Goal: Information Seeking & Learning: Compare options

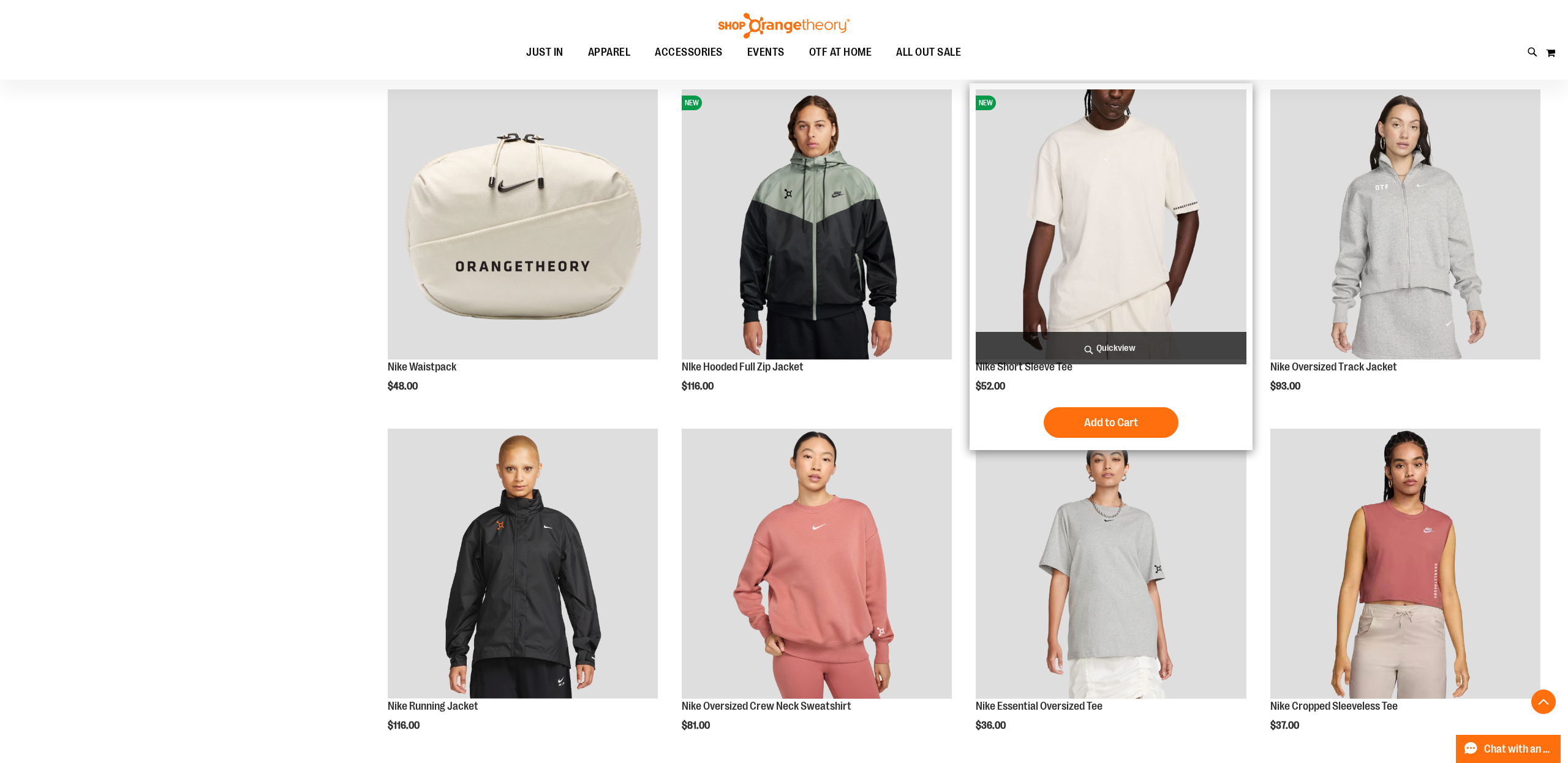
scroll to position [1249, 0]
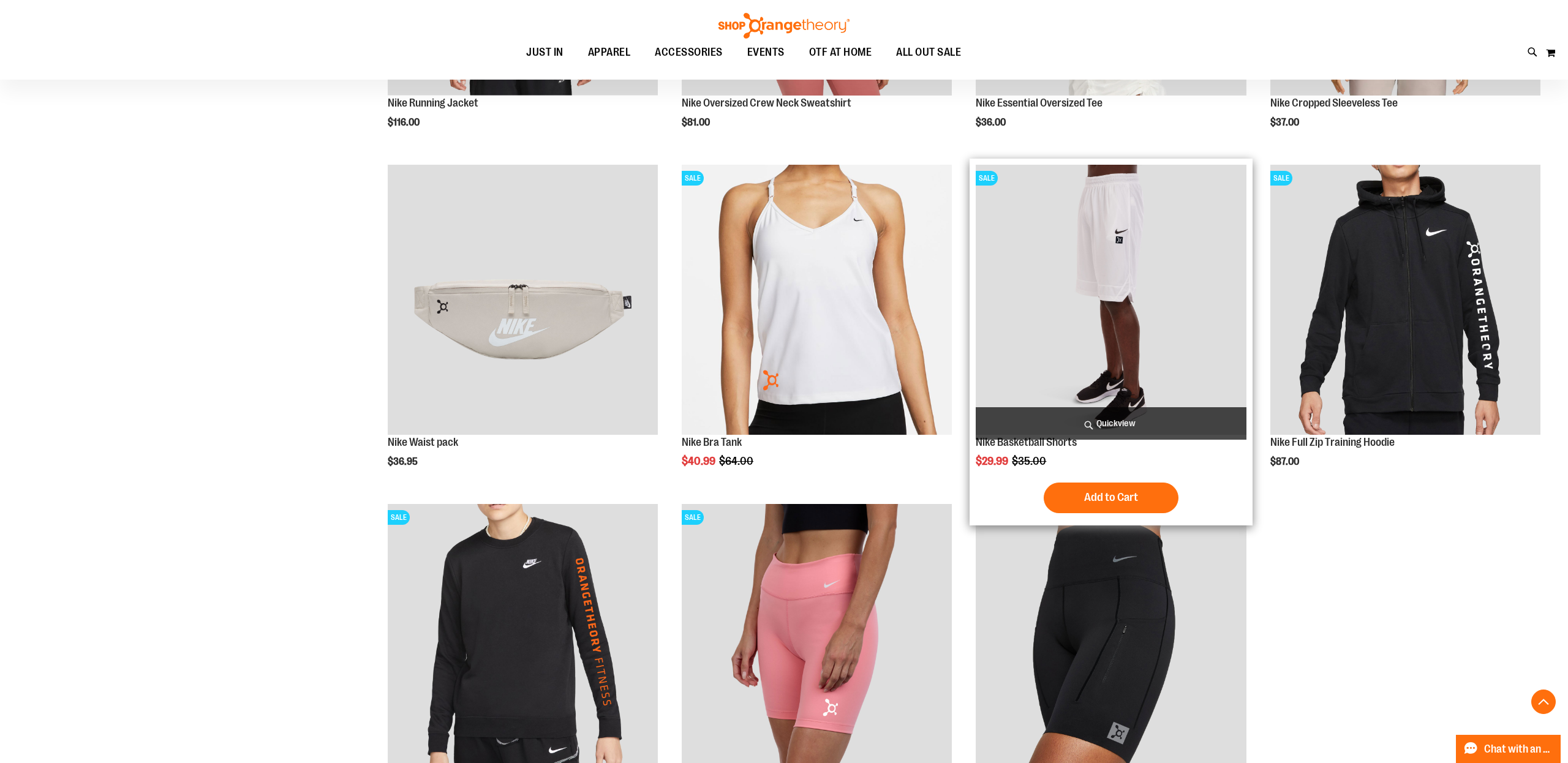
scroll to position [1741, 0]
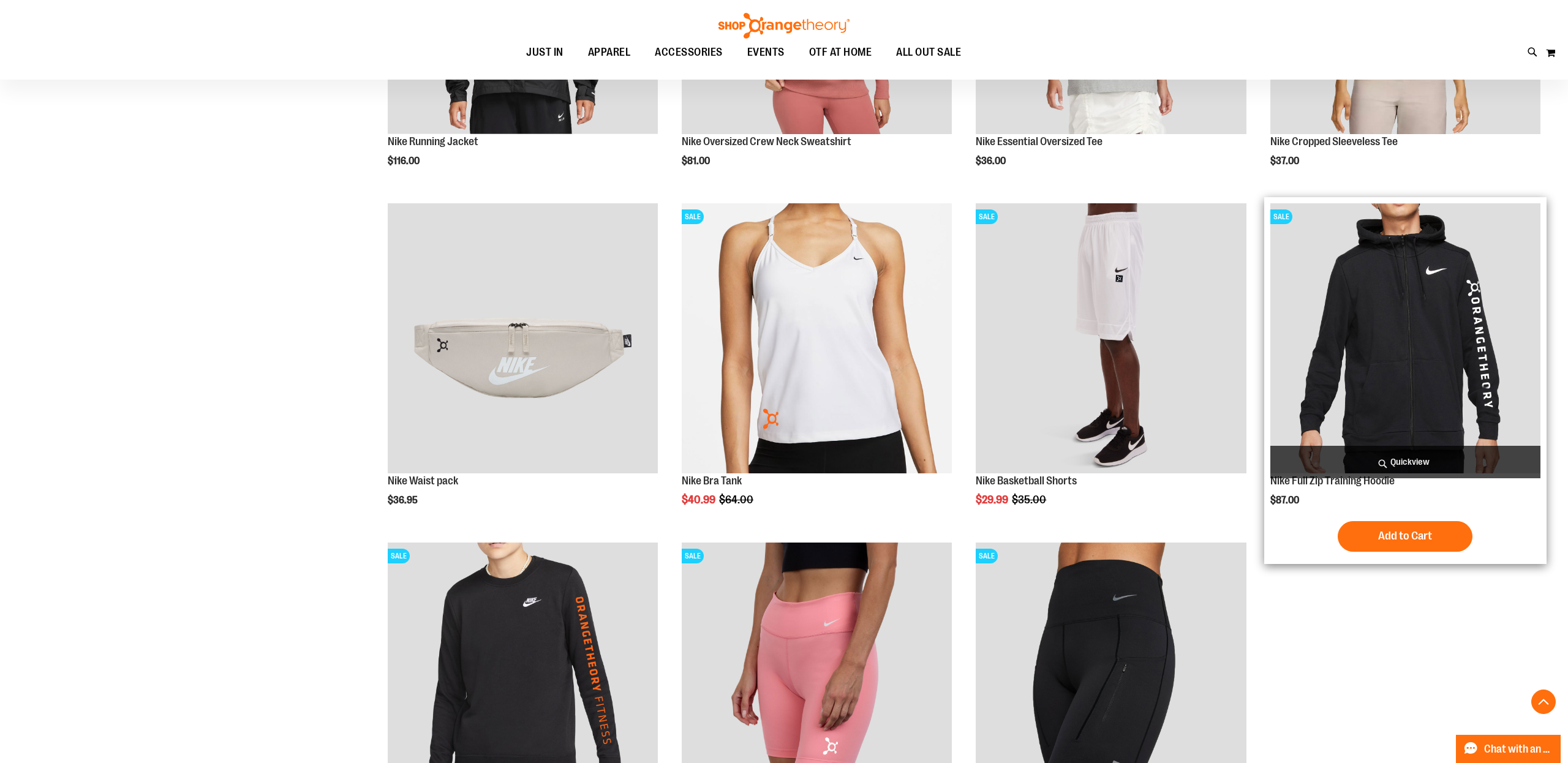
click at [1363, 353] on img "product" at bounding box center [1405, 338] width 270 height 270
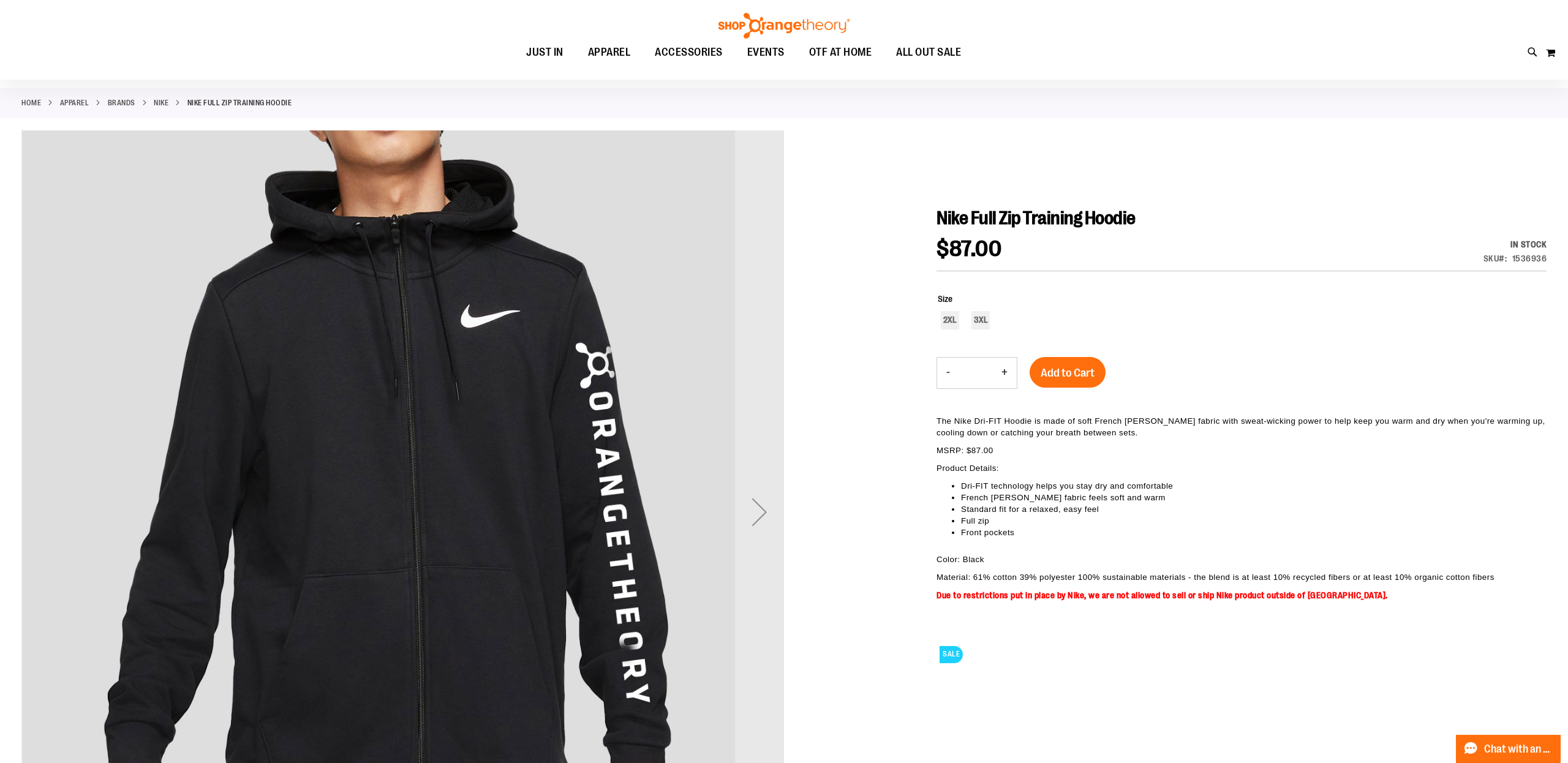
scroll to position [221, 0]
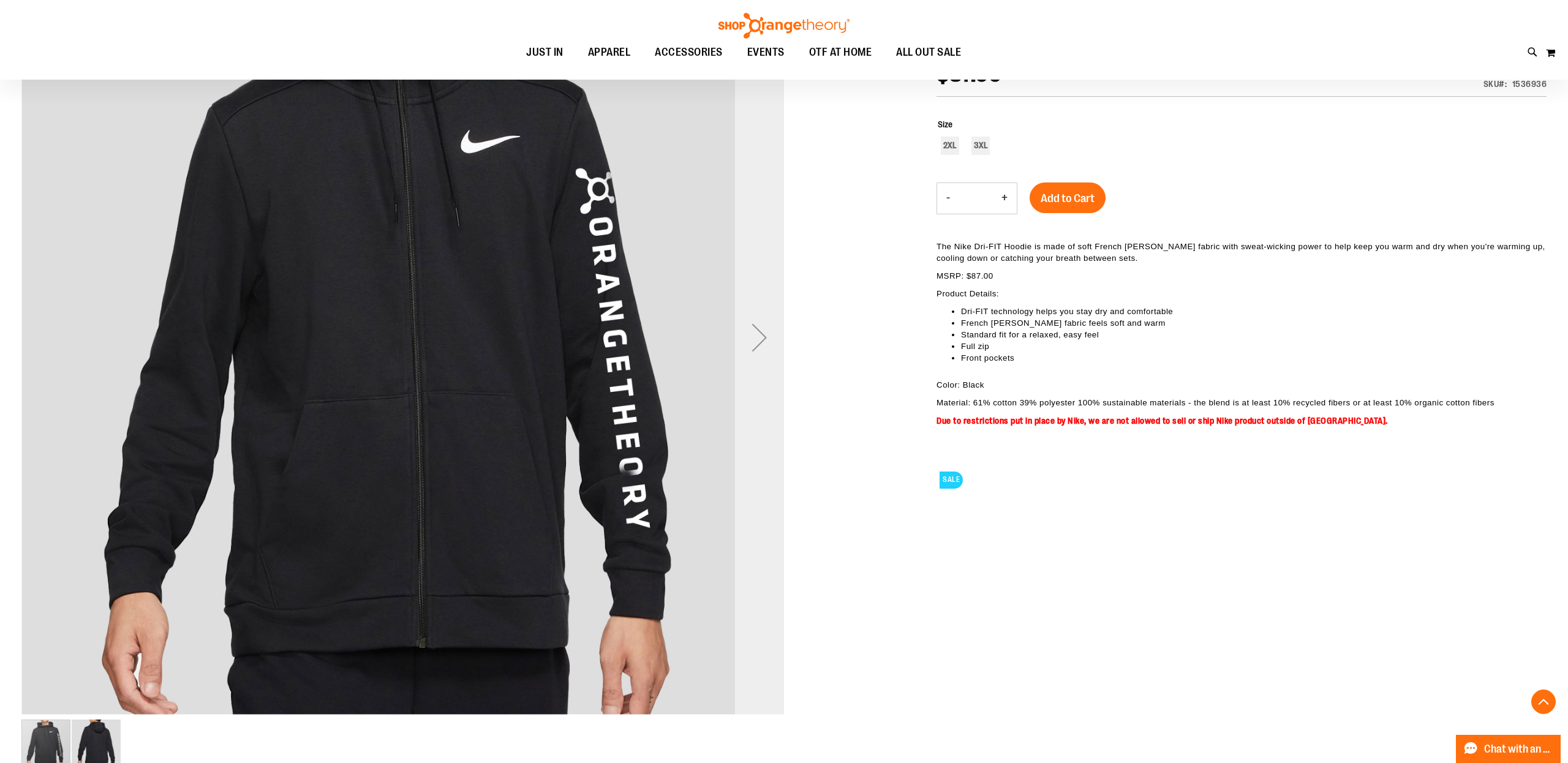
click at [758, 342] on div "Next" at bounding box center [759, 338] width 49 height 49
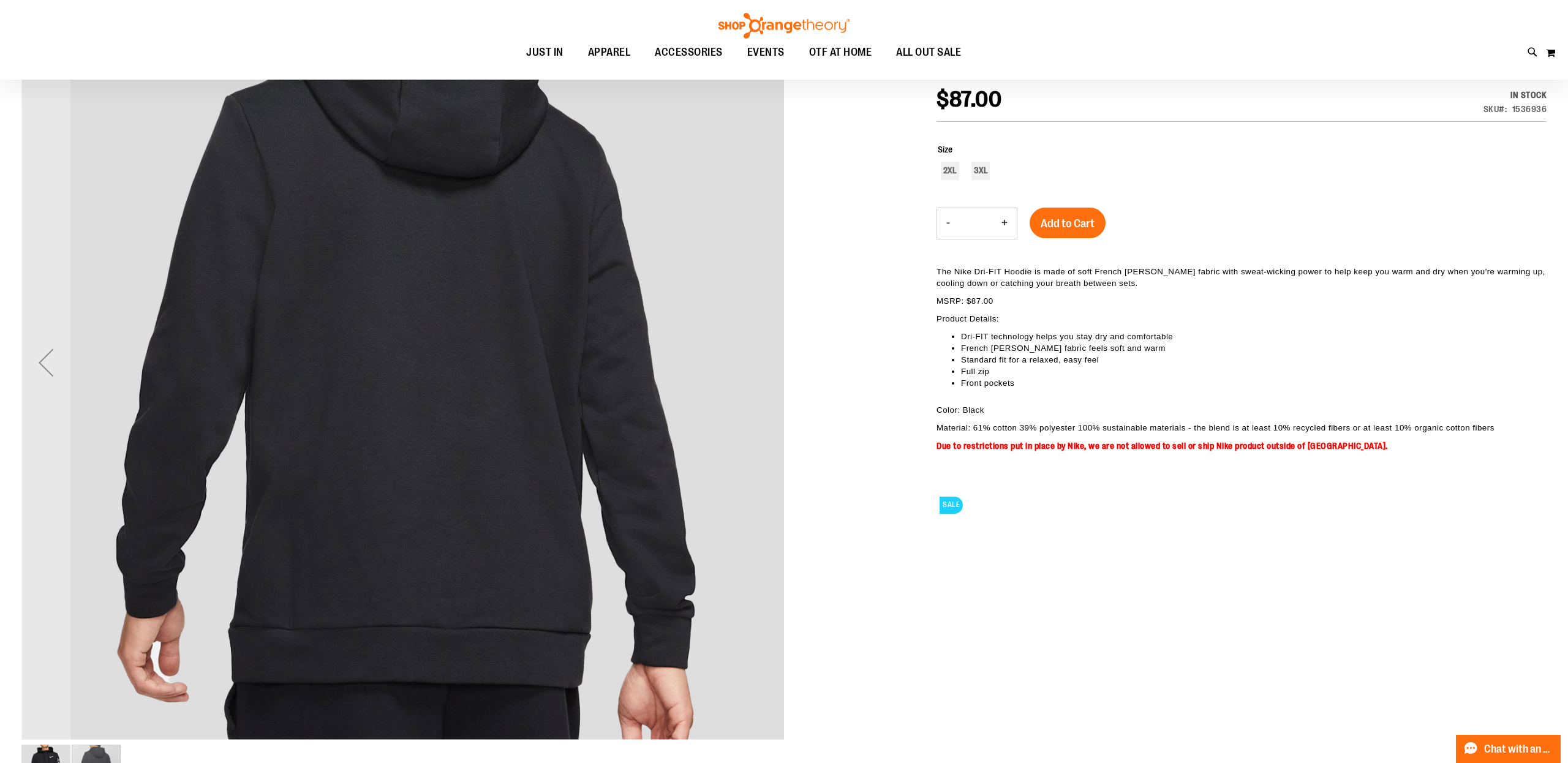
scroll to position [211, 0]
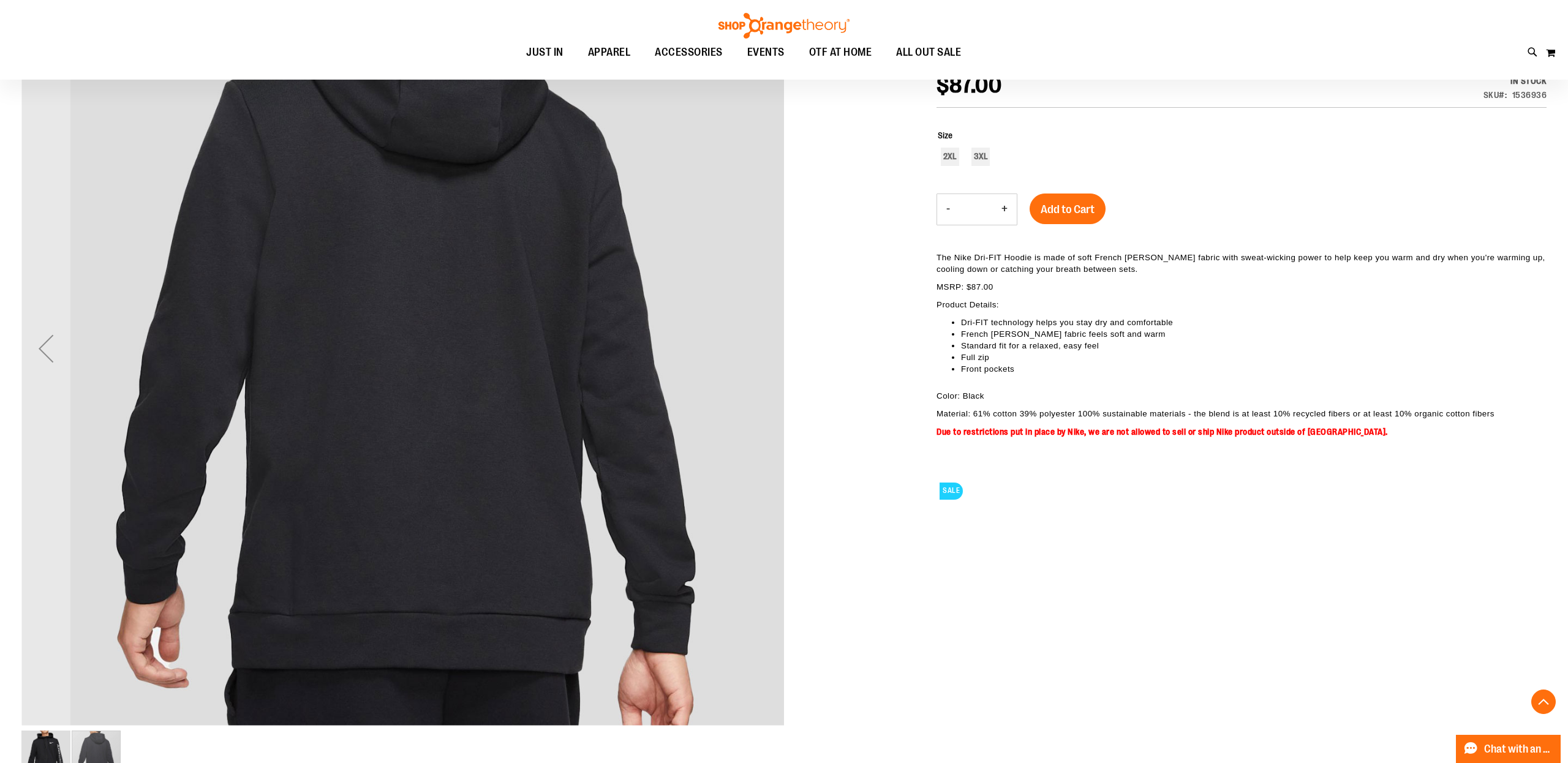
click at [35, 350] on div "Previous" at bounding box center [46, 349] width 49 height 49
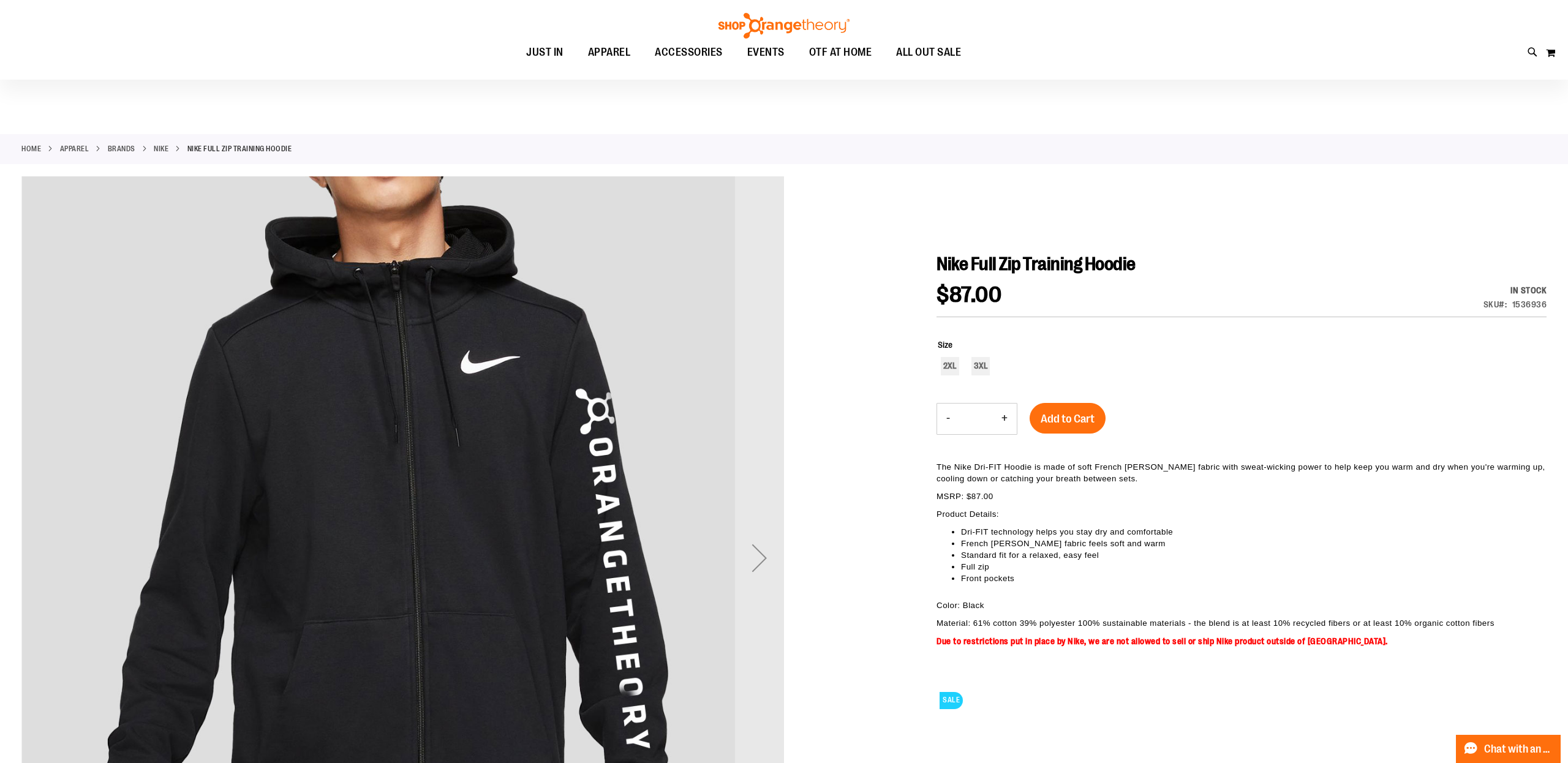
scroll to position [0, 0]
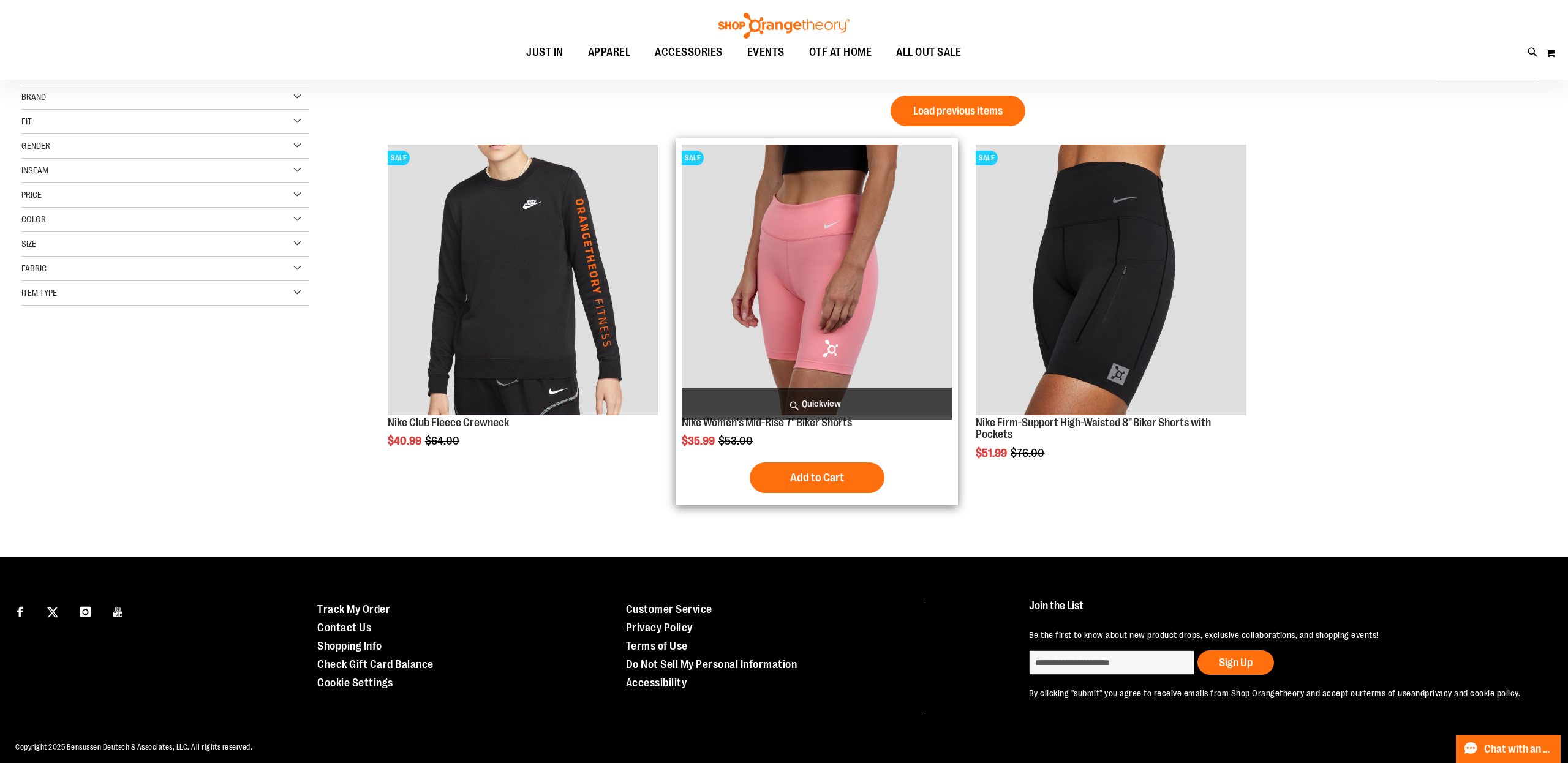
scroll to position [23, 0]
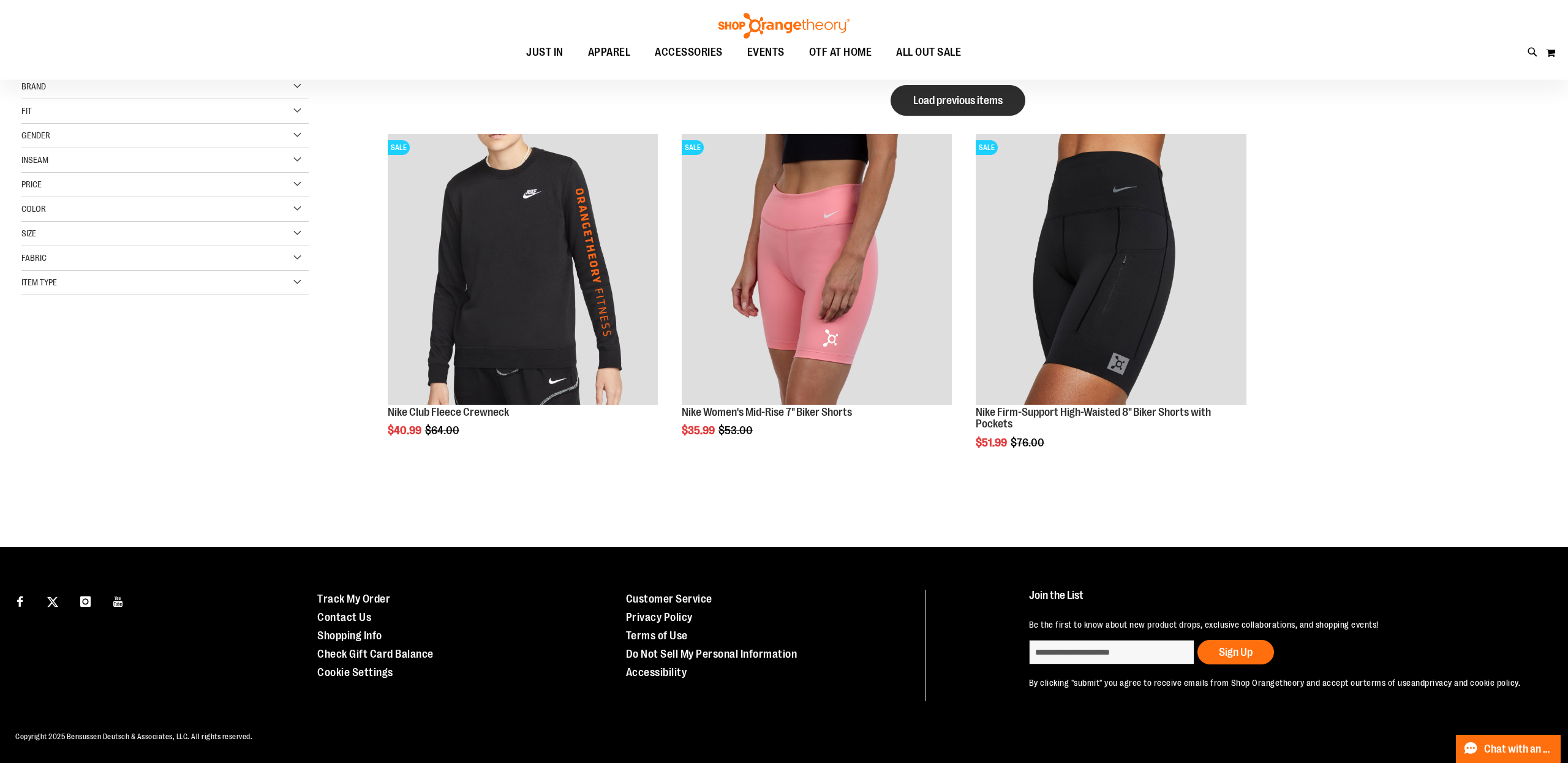
click at [928, 97] on button "Load previous items" at bounding box center [958, 100] width 134 height 31
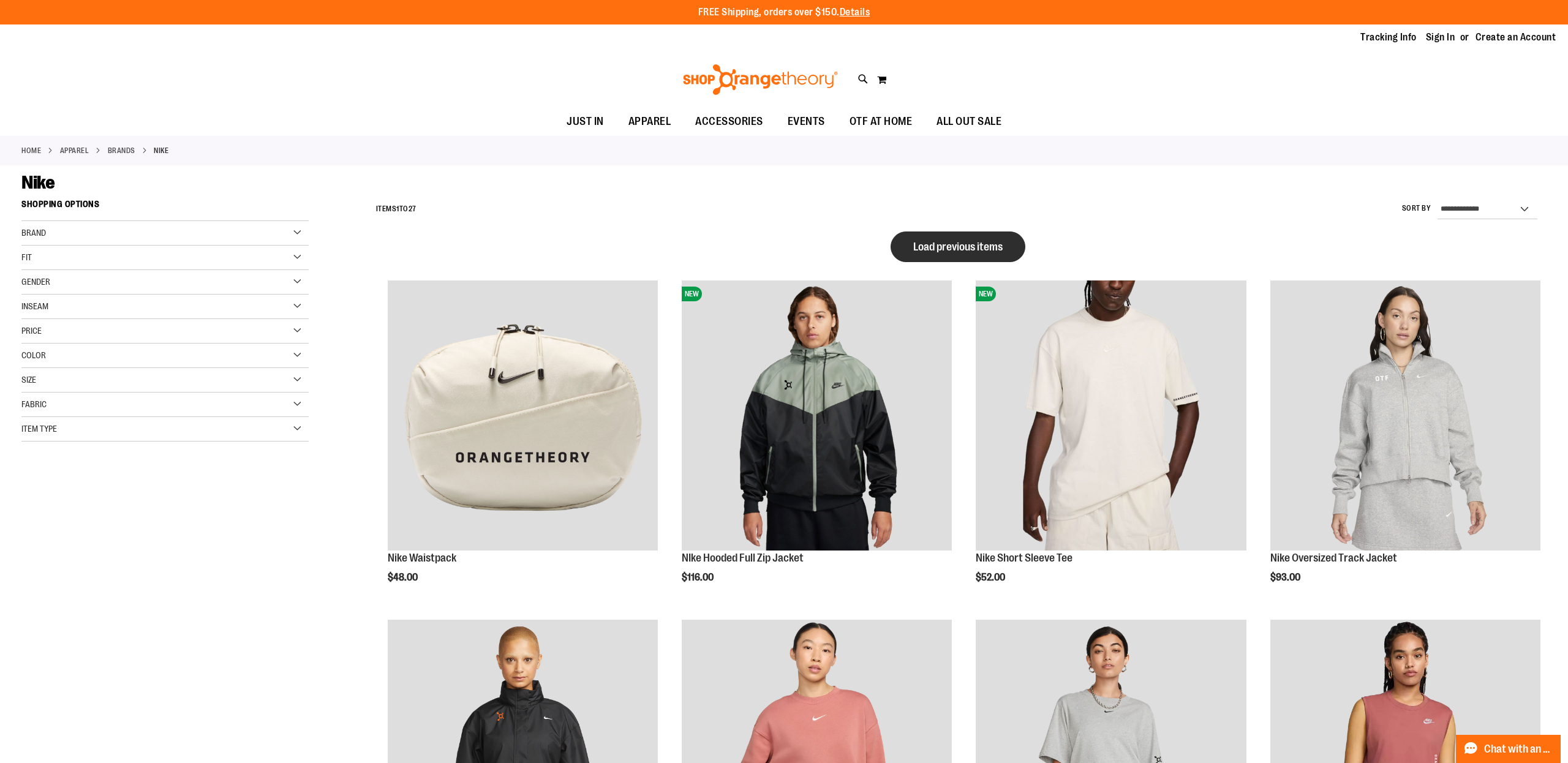
click at [933, 242] on span "Load previous items" at bounding box center [958, 246] width 89 height 12
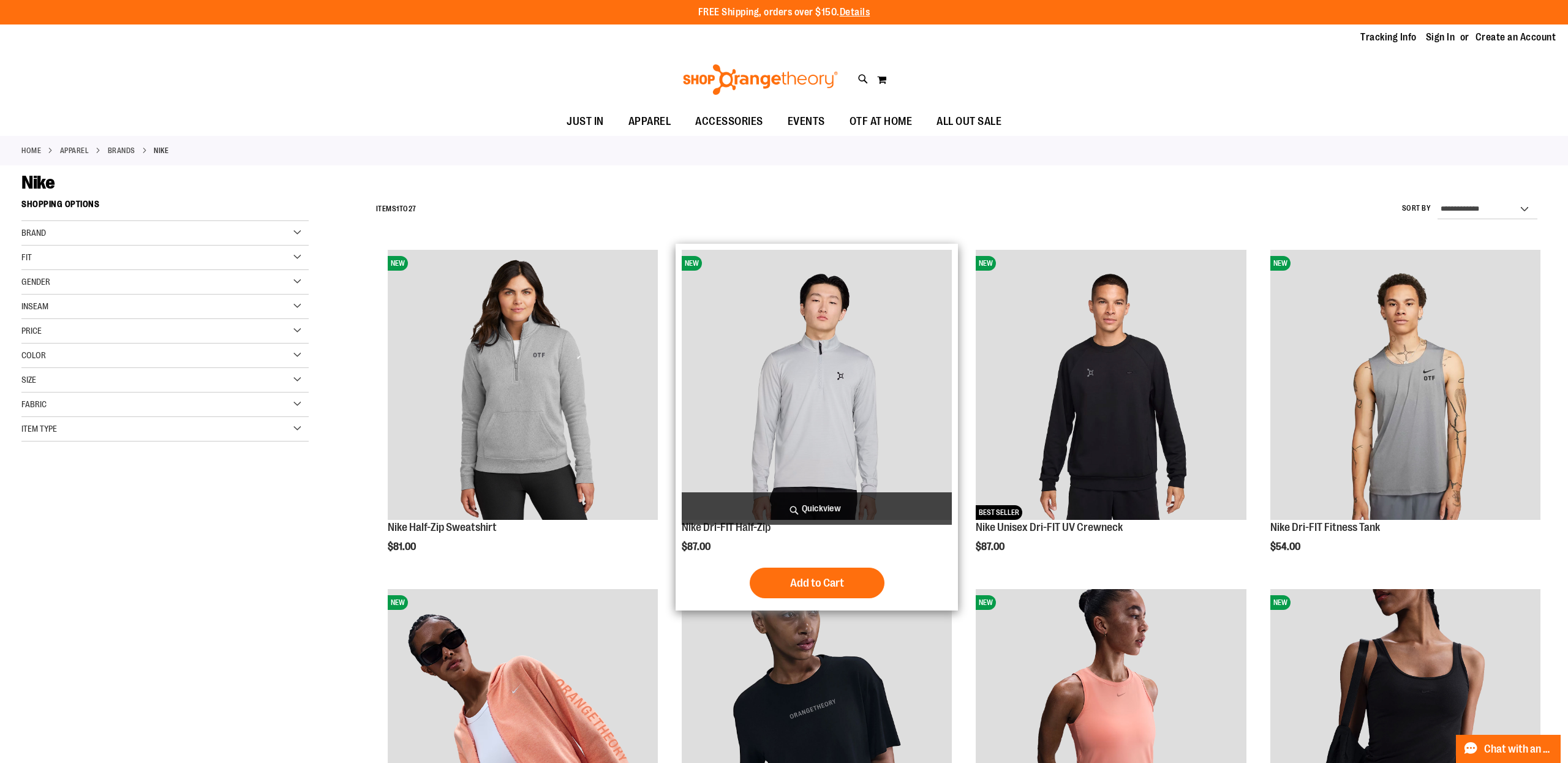
click at [847, 284] on img "product" at bounding box center [816, 384] width 270 height 270
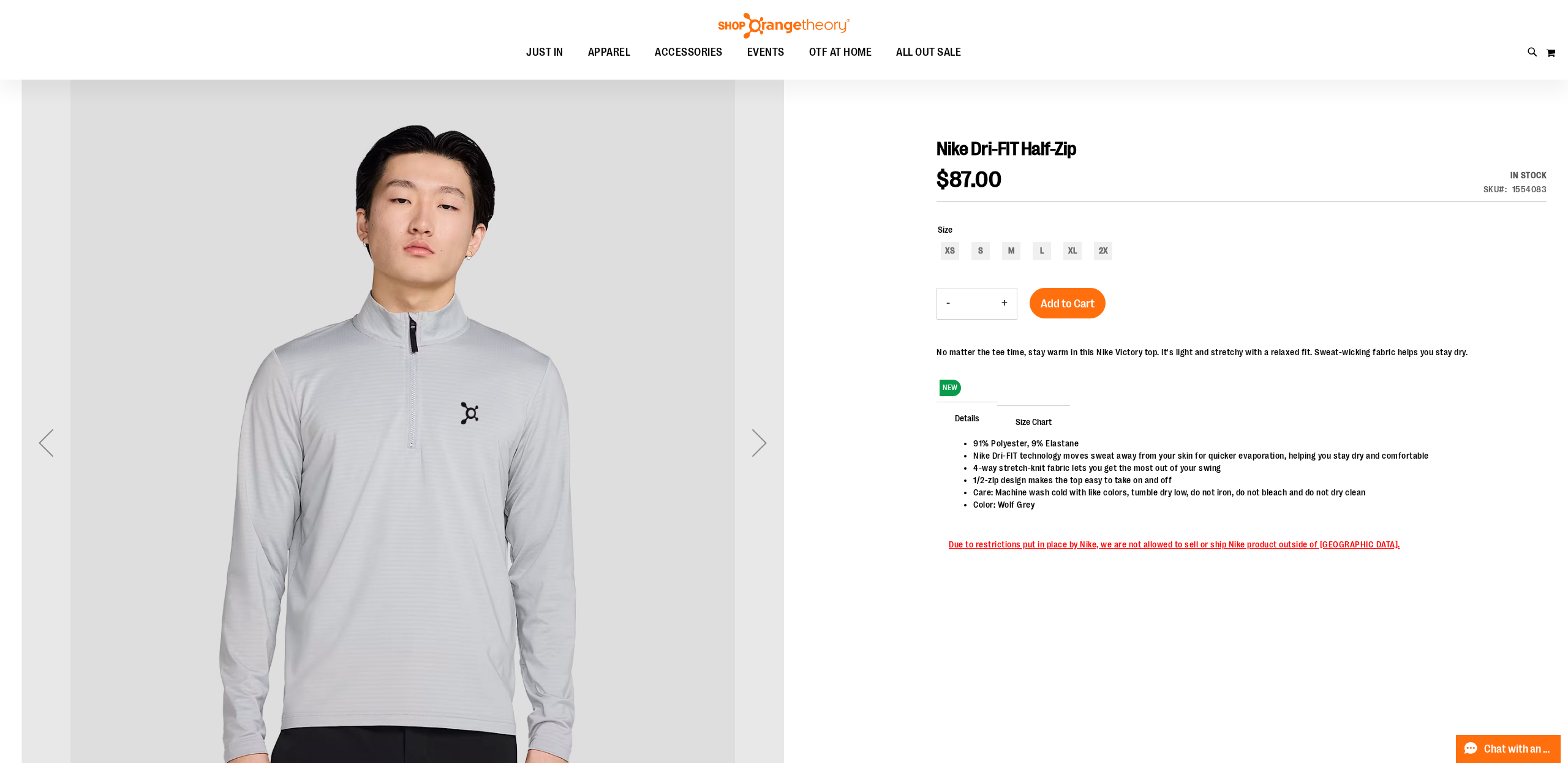
scroll to position [276, 0]
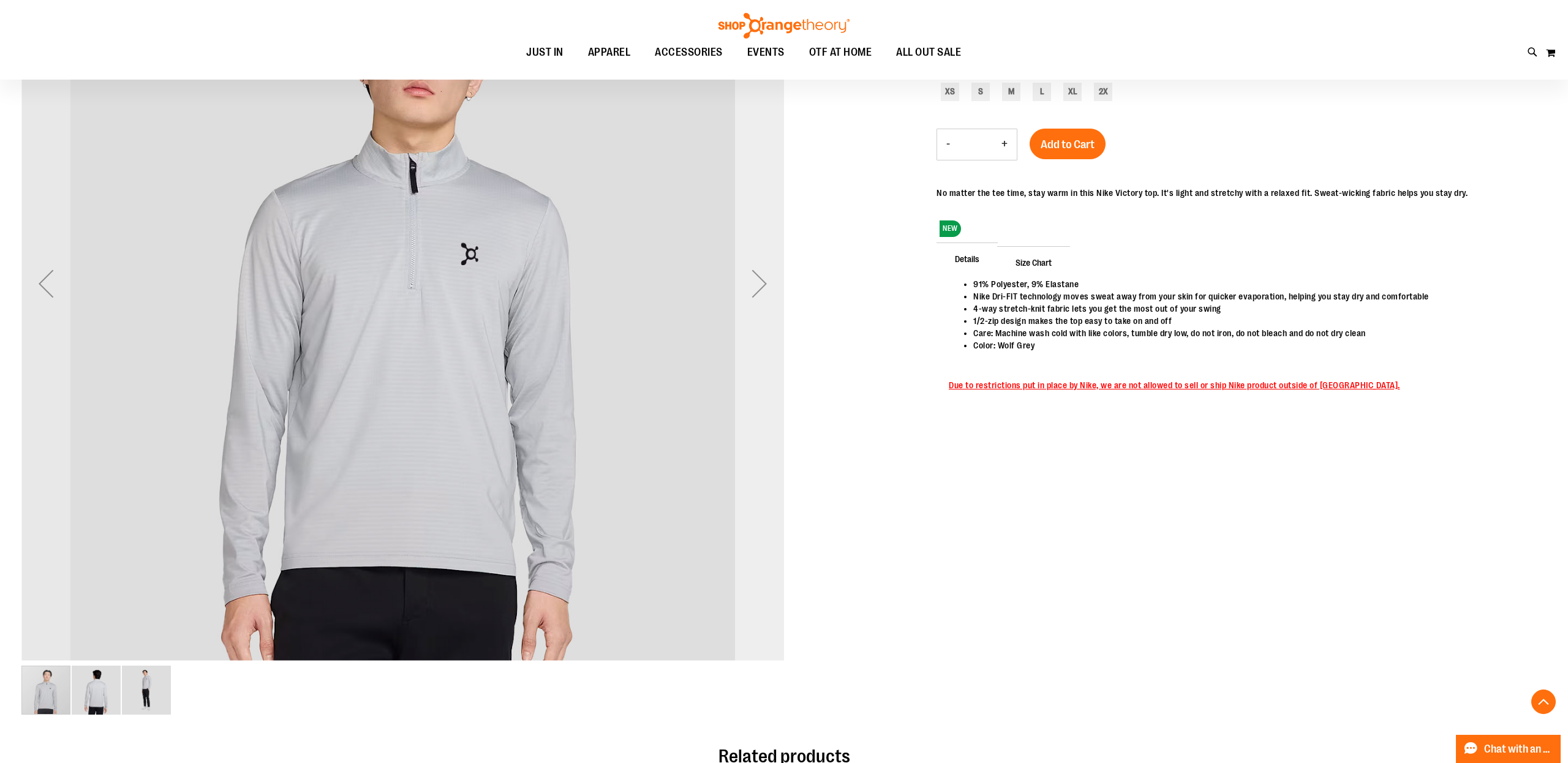
click at [760, 286] on div "Next" at bounding box center [759, 284] width 49 height 49
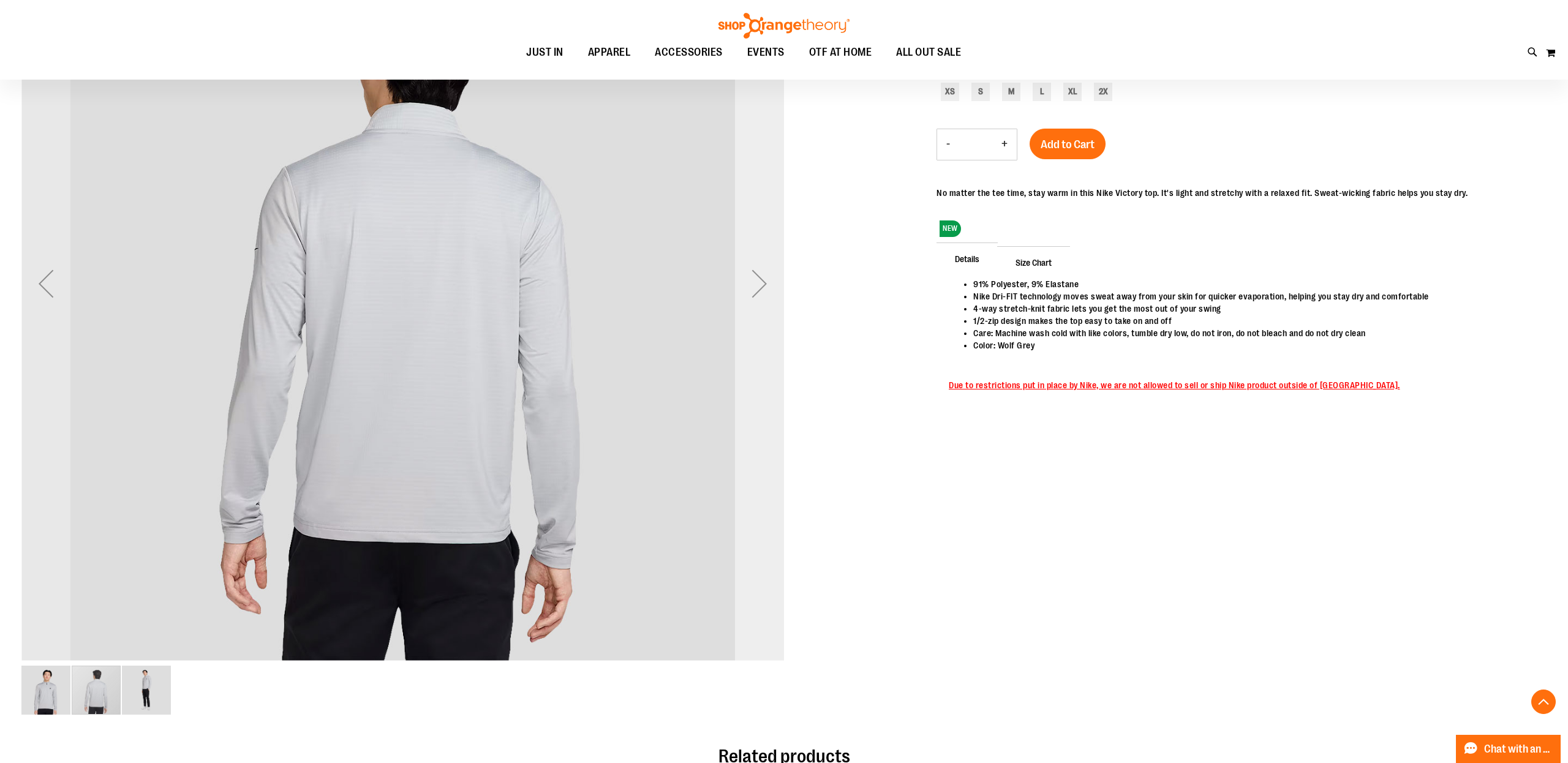
click at [760, 286] on div "Next" at bounding box center [759, 284] width 49 height 49
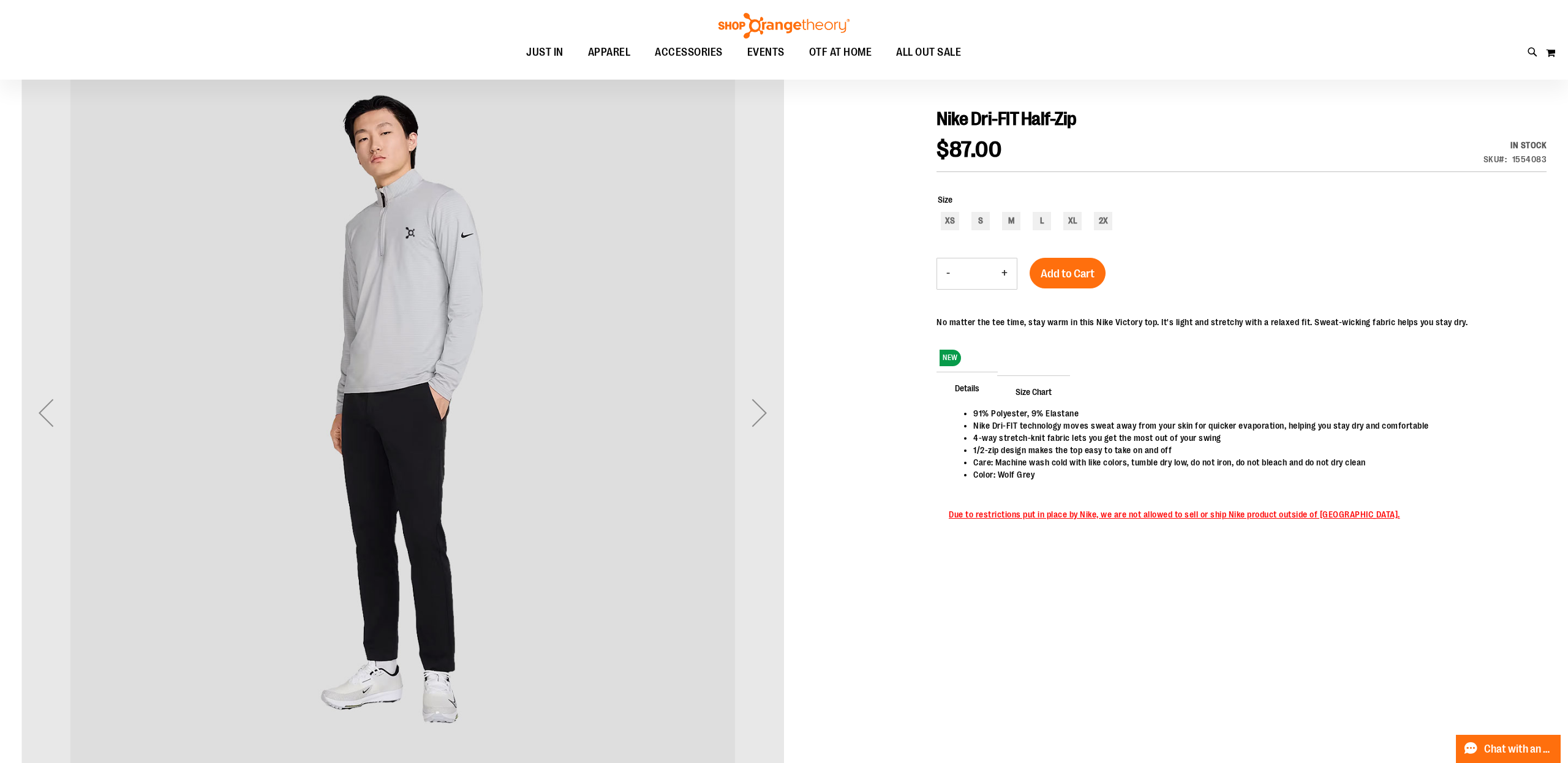
scroll to position [139, 0]
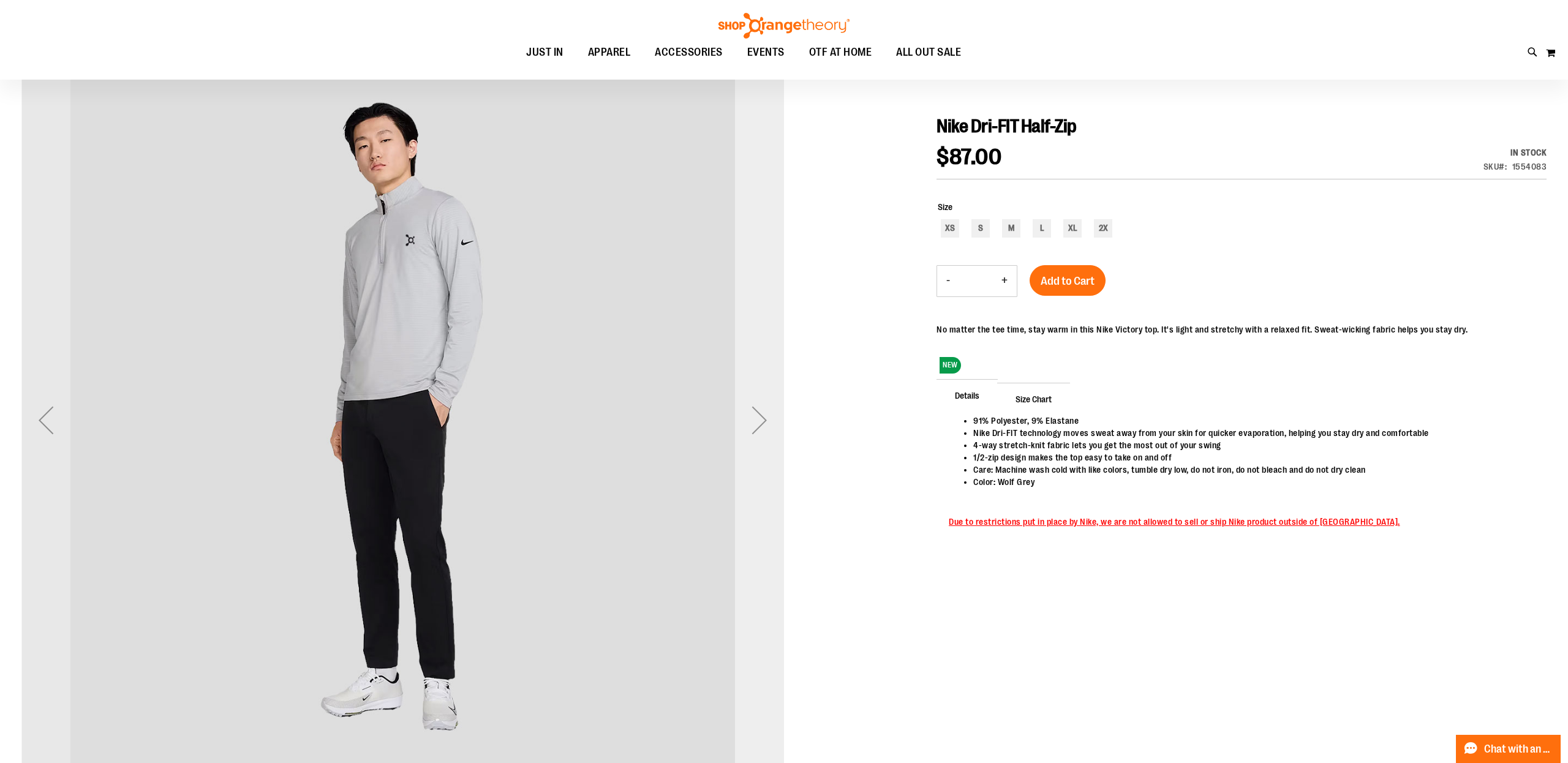
click at [757, 422] on div "Next" at bounding box center [759, 420] width 49 height 49
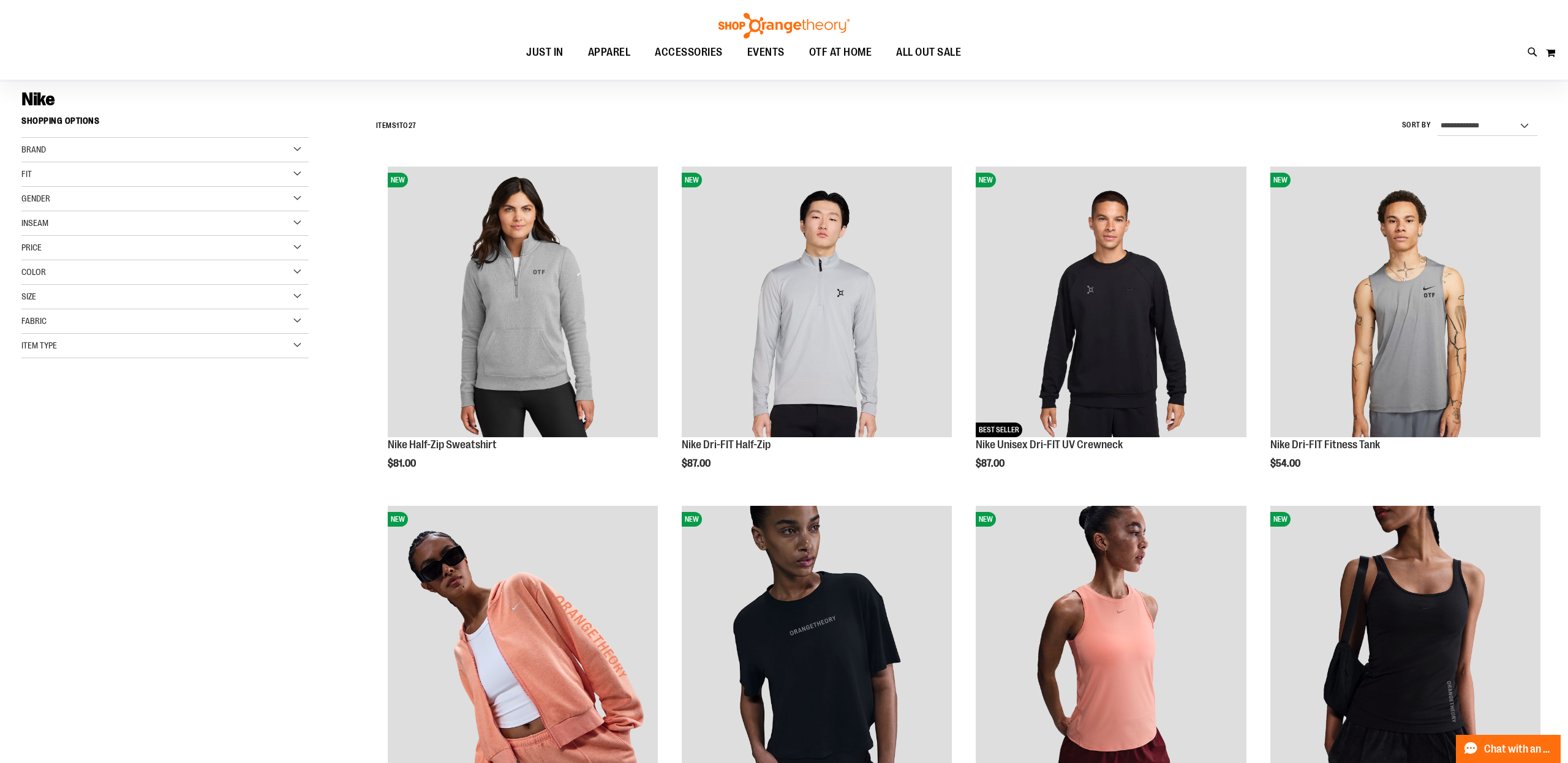
scroll to position [118, 0]
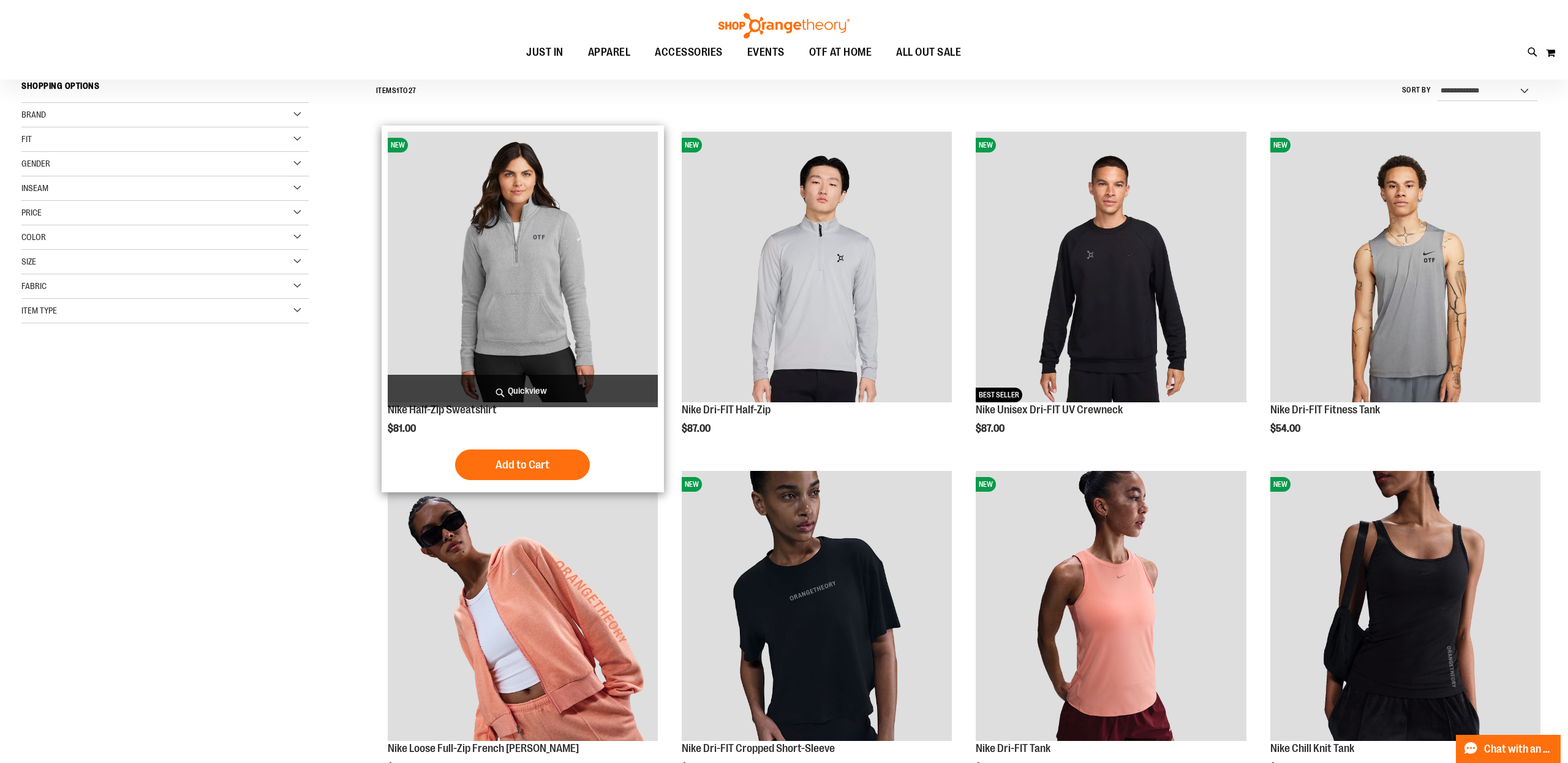
click at [554, 211] on img "product" at bounding box center [522, 266] width 270 height 270
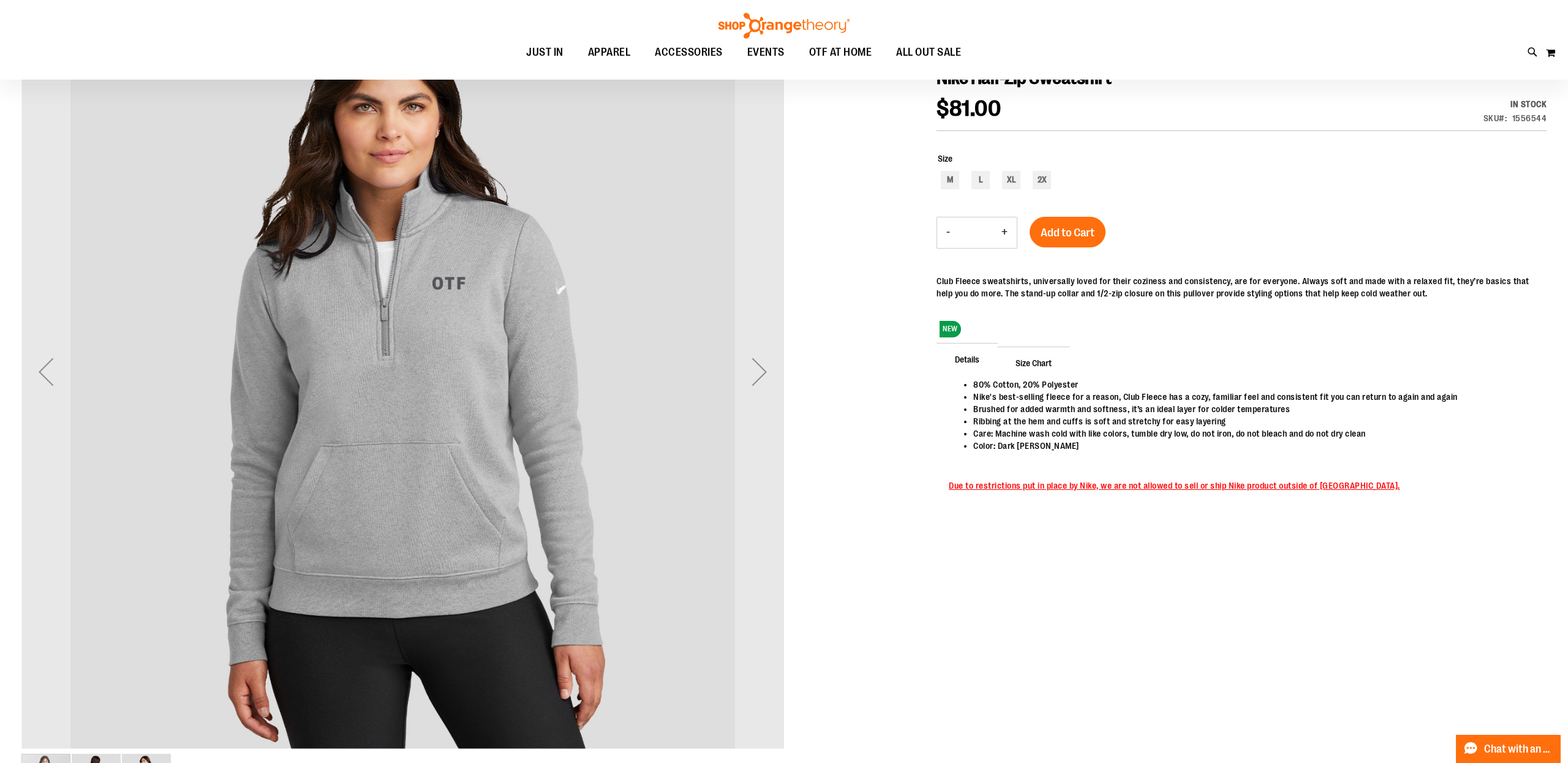
scroll to position [197, 0]
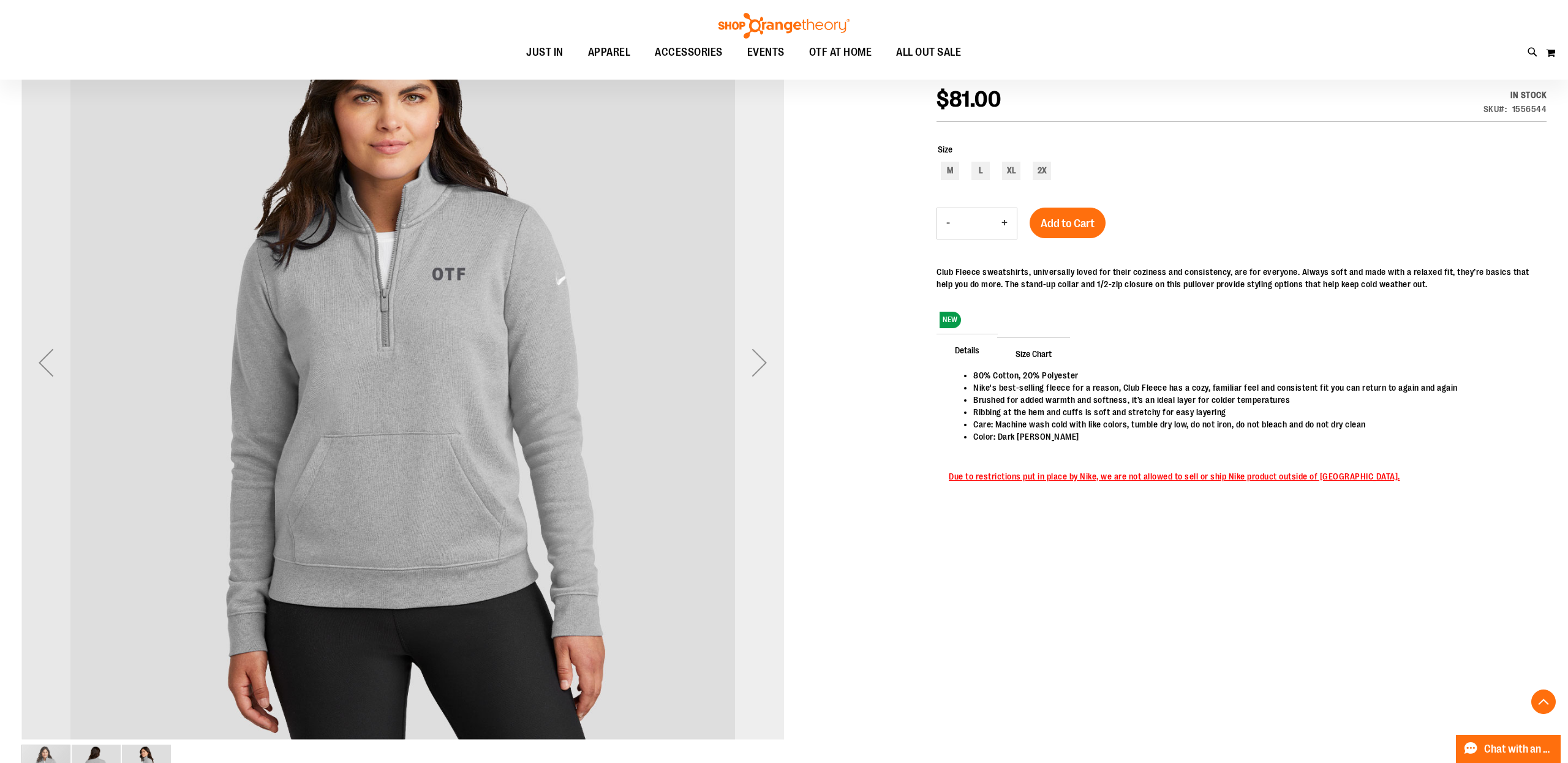
click at [755, 367] on div "Next" at bounding box center [759, 363] width 49 height 49
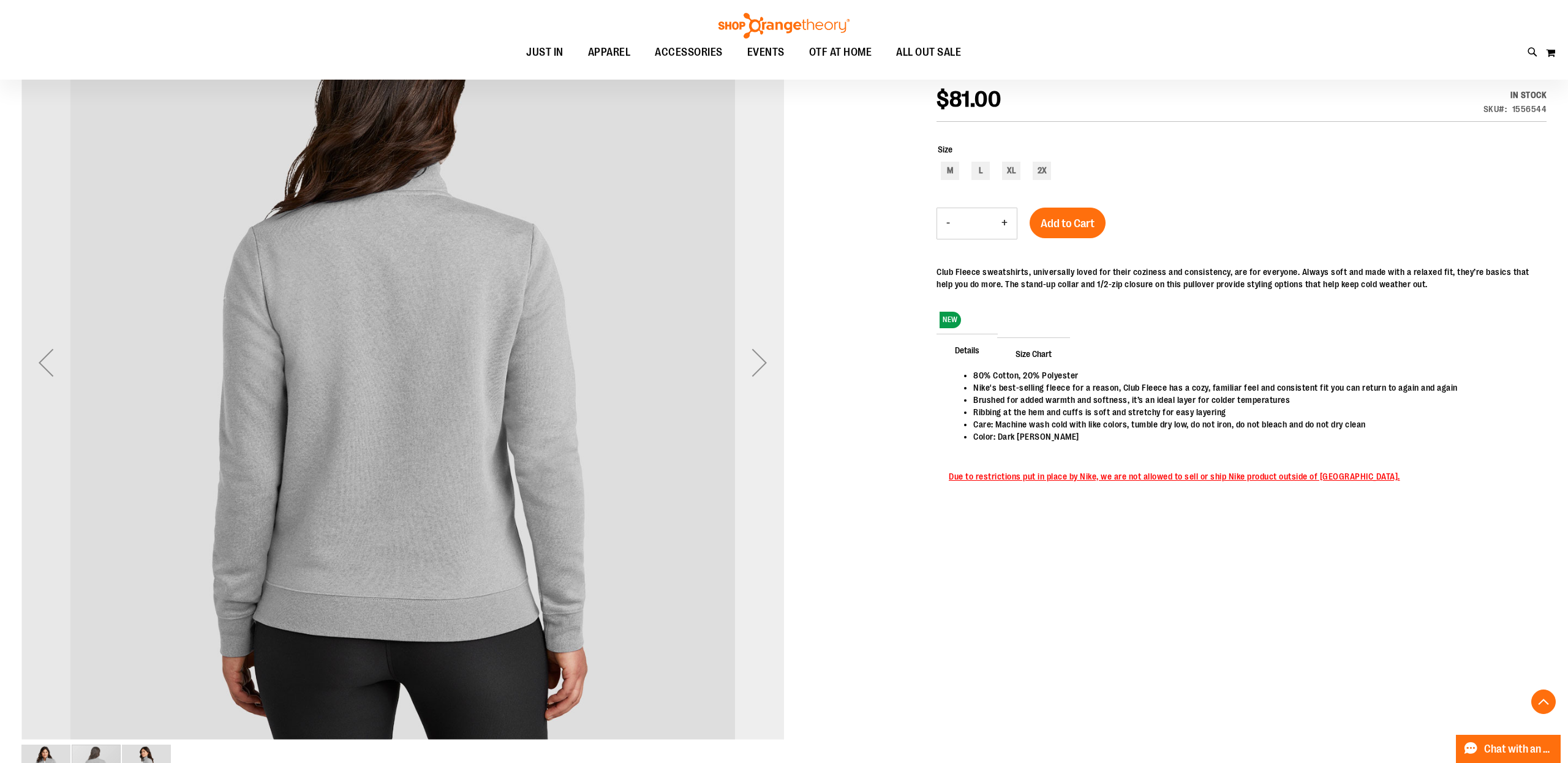
click at [755, 367] on div "Next" at bounding box center [759, 363] width 49 height 49
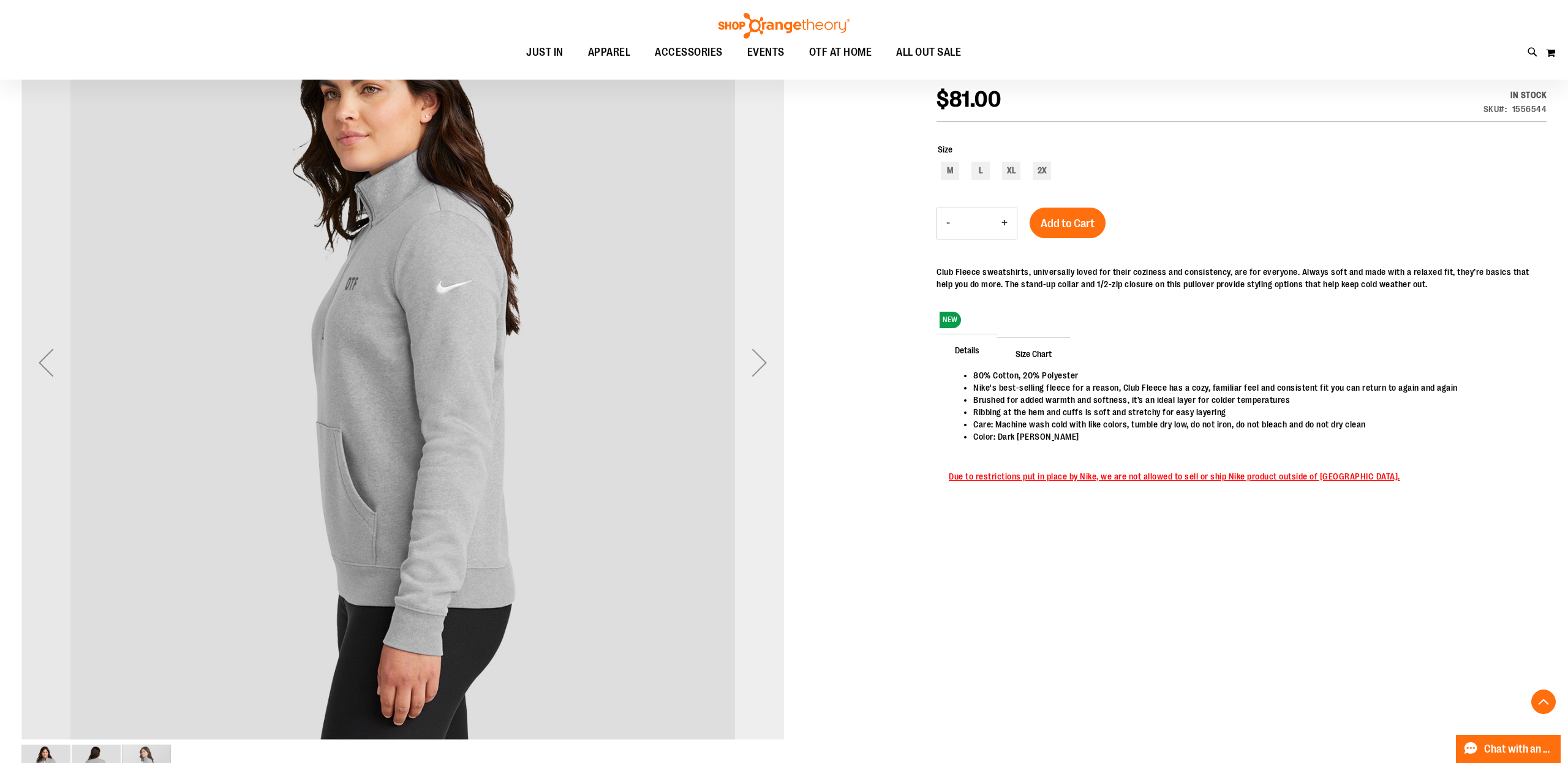
click at [750, 364] on div "Next" at bounding box center [759, 363] width 49 height 49
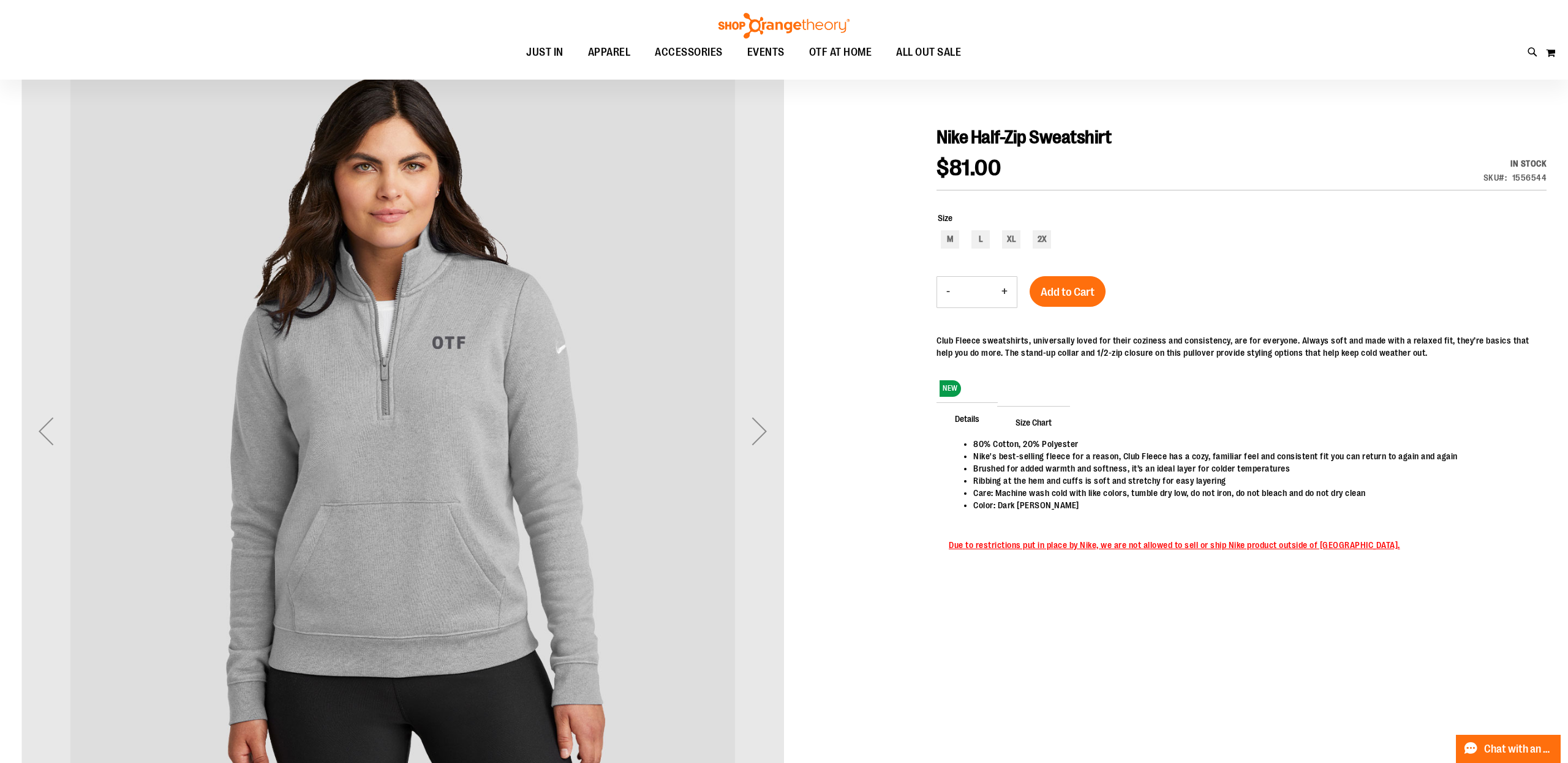
scroll to position [0, 0]
